Goal: Navigation & Orientation: Find specific page/section

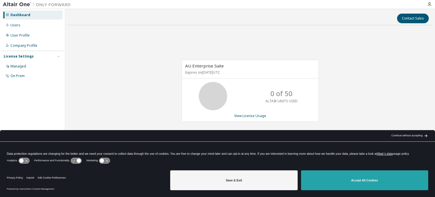
click at [346, 180] on button "Accept All Cookies" at bounding box center [364, 180] width 127 height 20
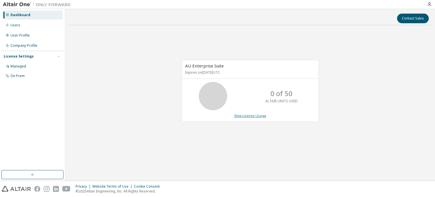
click at [249, 115] on link "View License Usage" at bounding box center [250, 115] width 32 height 5
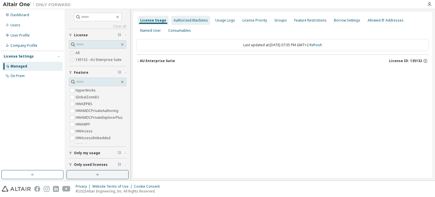
click at [187, 20] on div "Authorized Machines" at bounding box center [191, 20] width 34 height 5
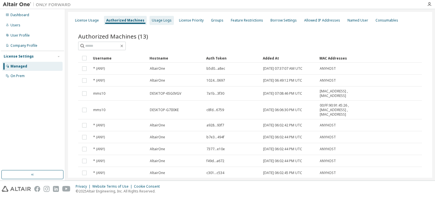
click at [158, 20] on div "Usage Logs" at bounding box center [162, 20] width 20 height 5
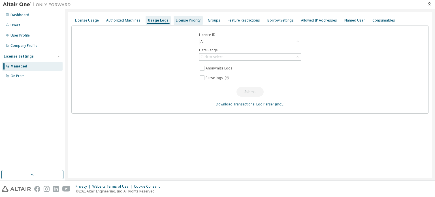
click at [181, 19] on div "License Priority" at bounding box center [188, 20] width 25 height 5
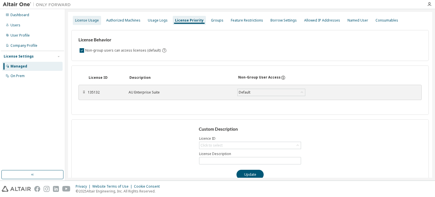
click at [86, 18] on div "License Usage" at bounding box center [87, 20] width 24 height 5
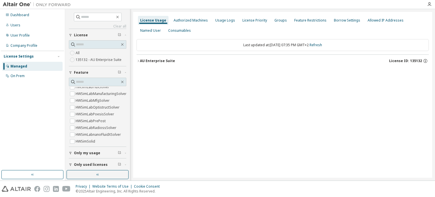
scroll to position [1956, 0]
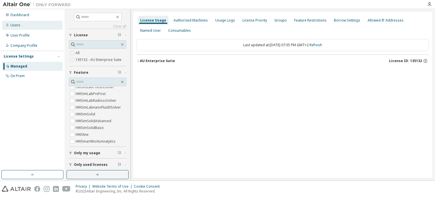
click at [16, 25] on div "Users" at bounding box center [15, 25] width 10 height 5
